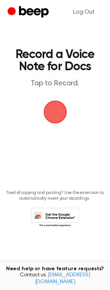
click at [56, 103] on span "button" at bounding box center [54, 112] width 25 height 25
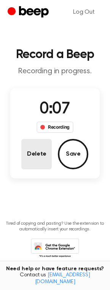
click at [33, 142] on button "Delete" at bounding box center [36, 154] width 30 height 30
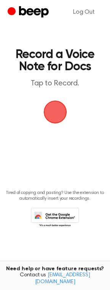
click at [58, 111] on span "button" at bounding box center [55, 112] width 42 height 42
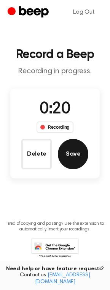
click at [78, 151] on button "Save" at bounding box center [73, 154] width 30 height 30
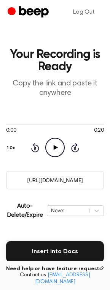
click at [55, 152] on icon "Play Audio" at bounding box center [54, 147] width 19 height 19
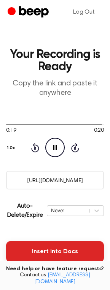
click at [41, 247] on button "Insert into Docs" at bounding box center [54, 251] width 97 height 21
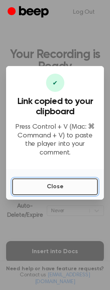
click at [49, 180] on button "Close" at bounding box center [54, 186] width 85 height 17
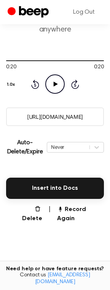
scroll to position [87, 0]
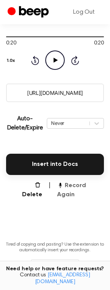
click at [77, 185] on button "Record Again" at bounding box center [80, 190] width 47 height 18
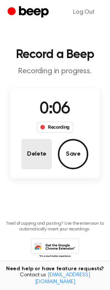
click at [36, 144] on button "Delete" at bounding box center [36, 154] width 30 height 30
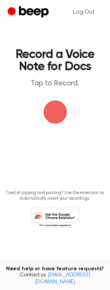
click at [58, 116] on span "button" at bounding box center [55, 112] width 32 height 32
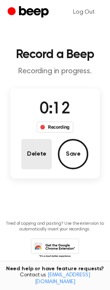
click at [42, 154] on button "Delete" at bounding box center [36, 154] width 30 height 30
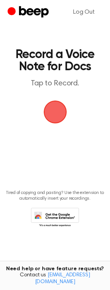
click at [59, 113] on span "button" at bounding box center [55, 112] width 42 height 42
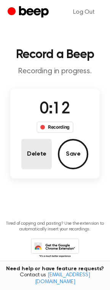
click at [39, 160] on button "Delete" at bounding box center [36, 154] width 30 height 30
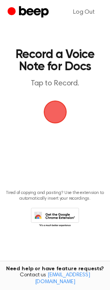
click at [57, 115] on span "button" at bounding box center [55, 112] width 42 height 42
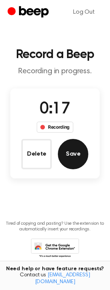
click at [70, 157] on button "Save" at bounding box center [73, 154] width 30 height 30
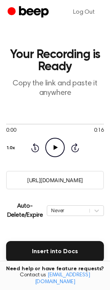
click at [58, 143] on icon "Play Audio" at bounding box center [54, 147] width 19 height 19
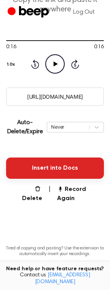
scroll to position [114, 0]
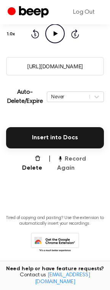
click at [67, 157] on button "Record Again" at bounding box center [80, 163] width 47 height 18
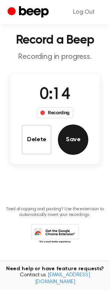
click at [72, 132] on button "Save" at bounding box center [73, 139] width 30 height 30
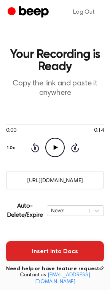
click at [61, 254] on button "Insert into Docs" at bounding box center [54, 251] width 97 height 21
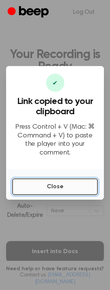
click at [55, 180] on button "Close" at bounding box center [54, 186] width 85 height 17
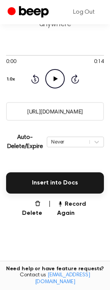
scroll to position [84, 0]
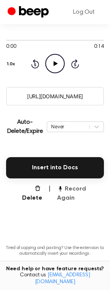
click at [76, 188] on button "Record Again" at bounding box center [80, 193] width 47 height 18
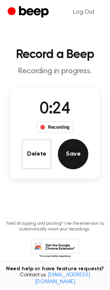
click at [74, 149] on button "Save" at bounding box center [73, 154] width 30 height 30
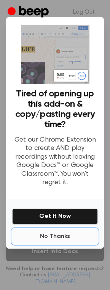
click at [50, 236] on button "No Thanks" at bounding box center [54, 236] width 85 height 15
